Goal: Task Accomplishment & Management: Use online tool/utility

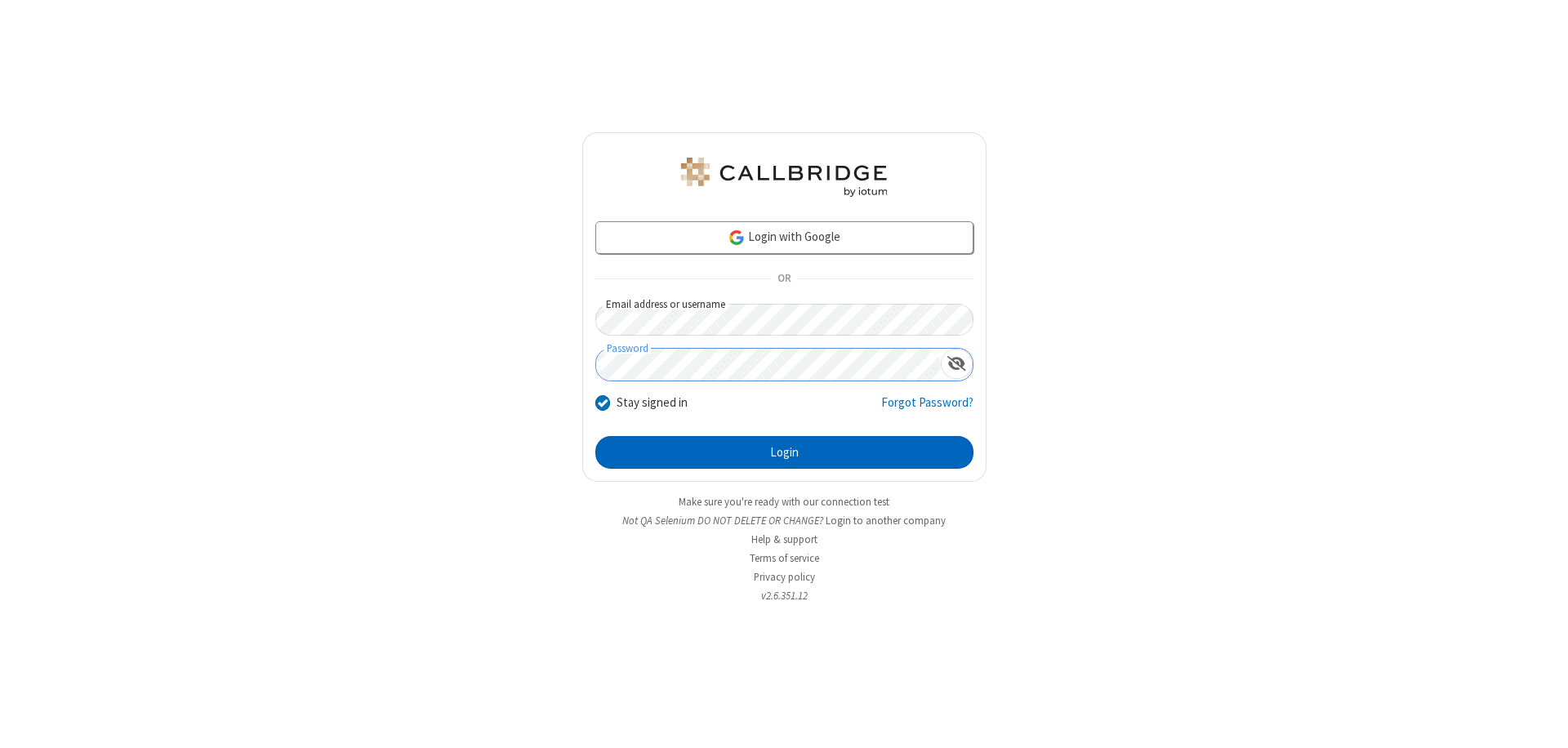
click at [784, 453] on button "Login" at bounding box center [784, 452] width 379 height 32
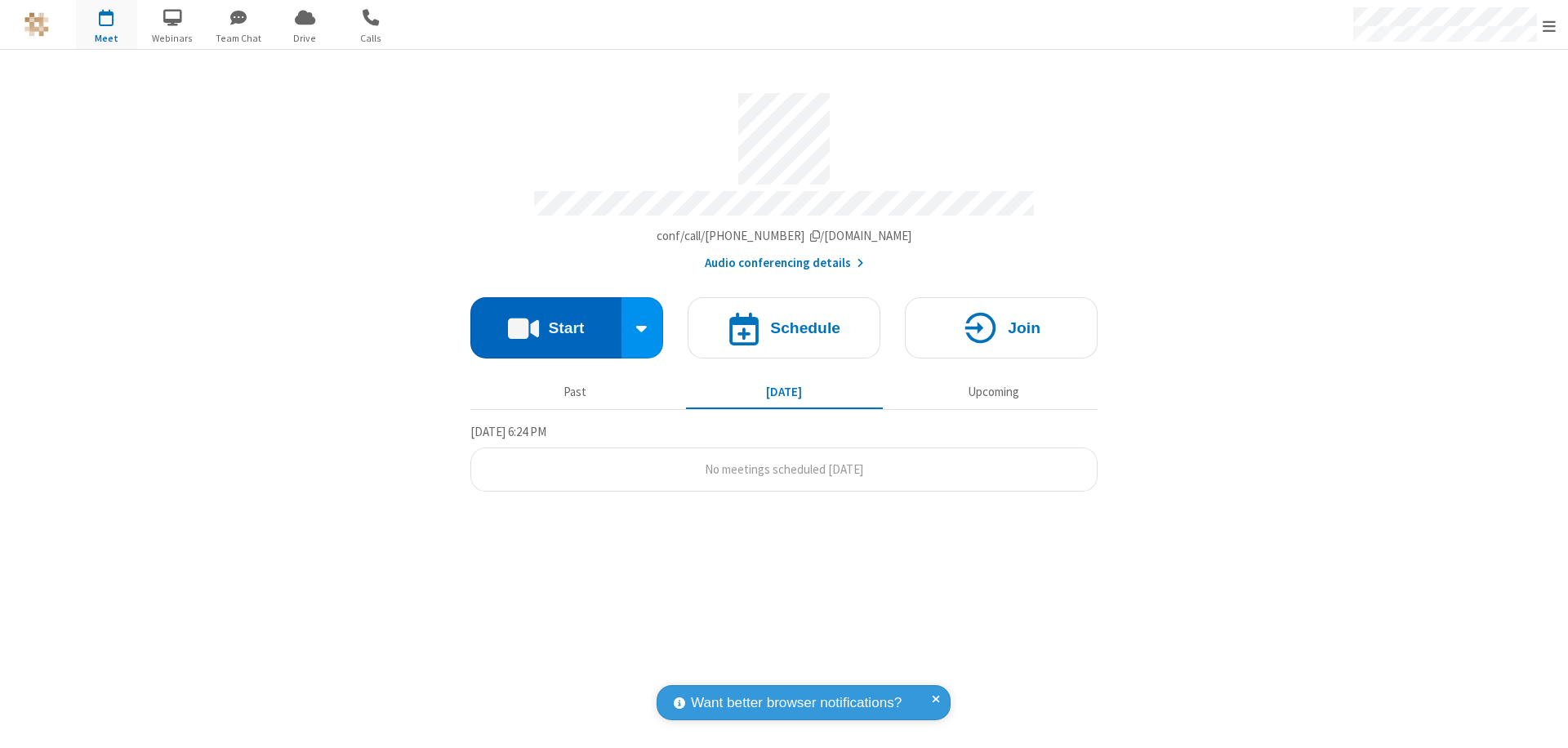
click at [545, 321] on button "Start" at bounding box center [546, 327] width 151 height 61
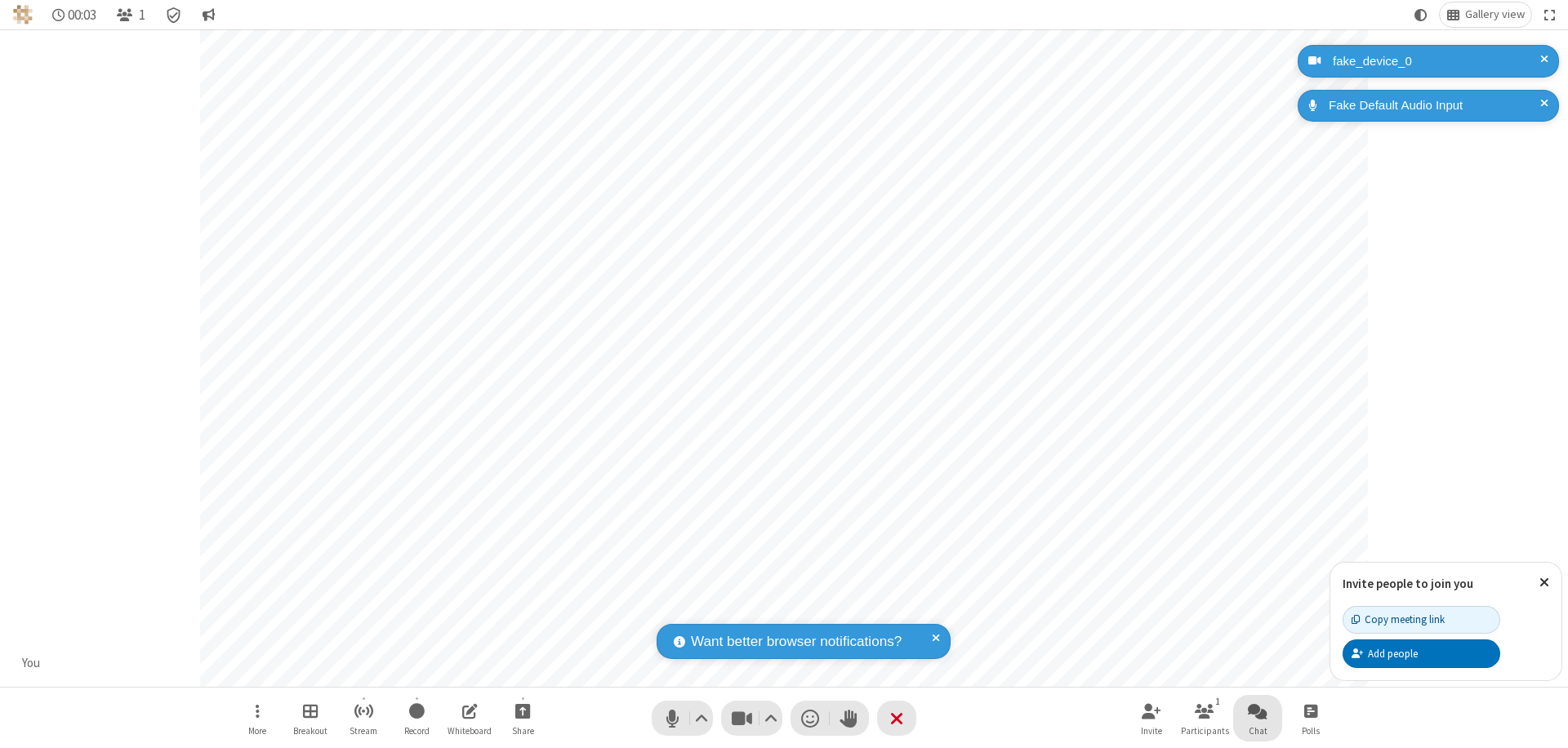
click at [1258, 711] on span "Open chat" at bounding box center [1258, 711] width 20 height 21
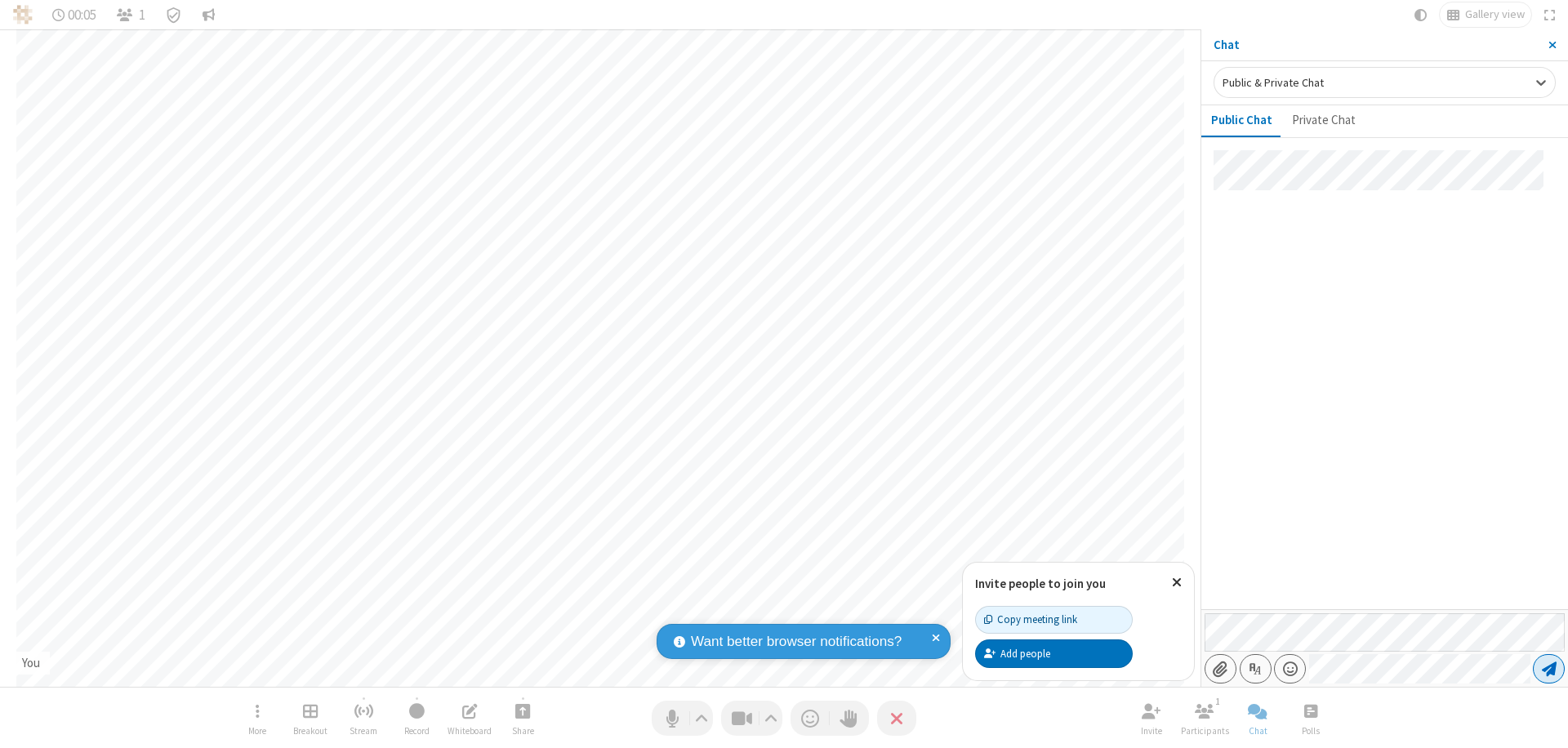
click at [1548, 669] on span "Send message" at bounding box center [1549, 669] width 15 height 17
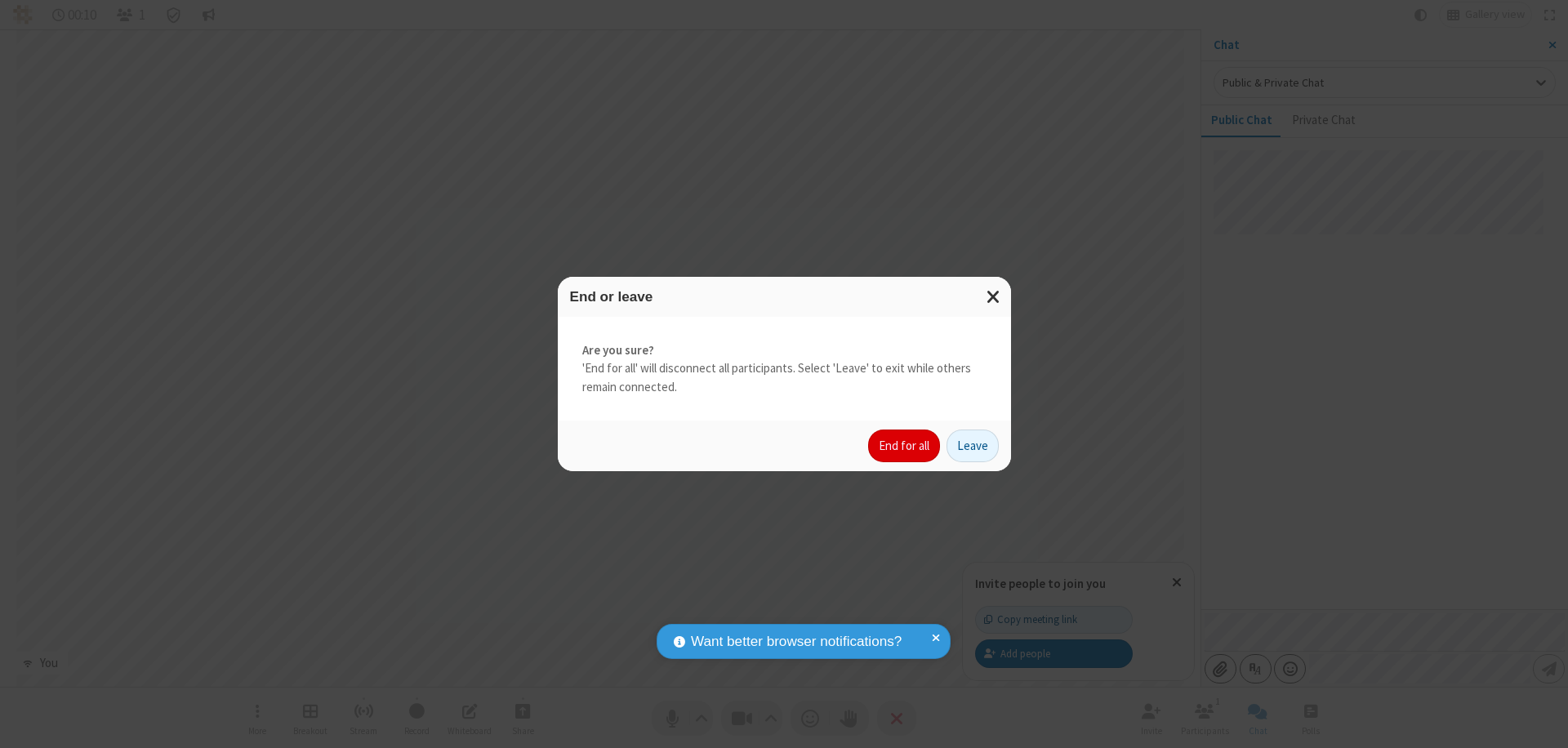
click at [905, 446] on button "End for all" at bounding box center [904, 445] width 72 height 32
